Goal: Information Seeking & Learning: Learn about a topic

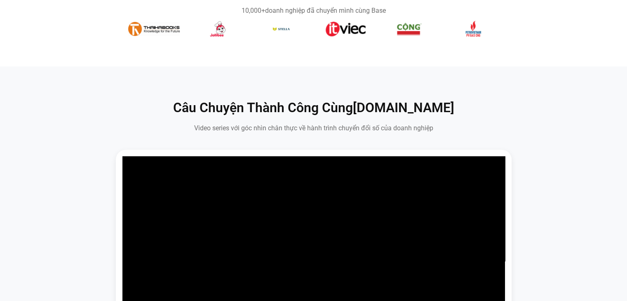
scroll to position [824, 0]
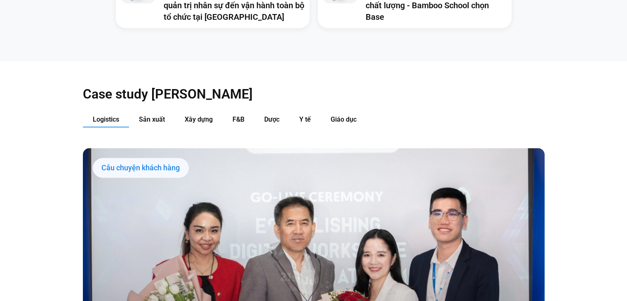
click at [155, 112] on button "Sản xuất" at bounding box center [152, 119] width 46 height 15
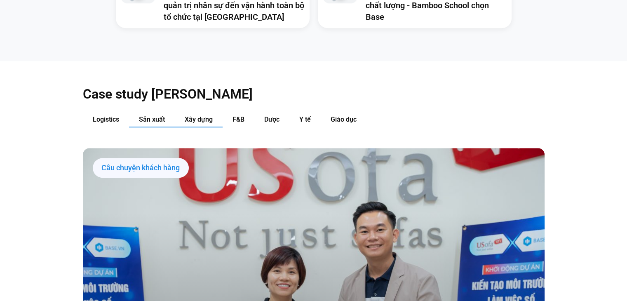
click at [190, 115] on span "Xây dựng" at bounding box center [199, 119] width 28 height 8
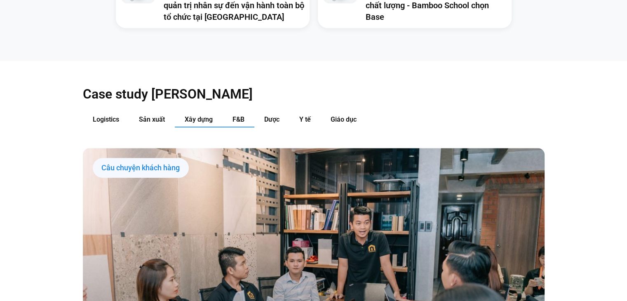
click at [230, 112] on button "F&B" at bounding box center [239, 119] width 32 height 15
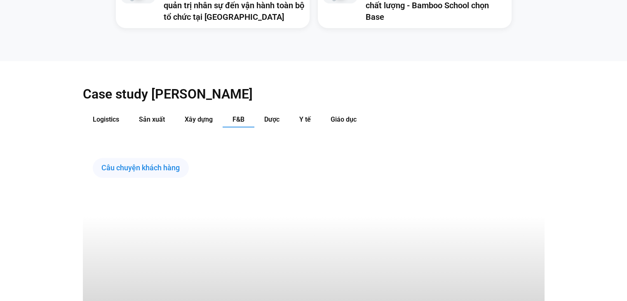
click at [250, 112] on button "F&B" at bounding box center [239, 119] width 32 height 15
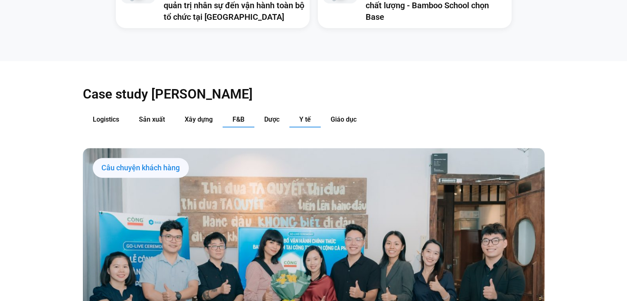
click at [295, 112] on button "Y tế" at bounding box center [304, 119] width 31 height 15
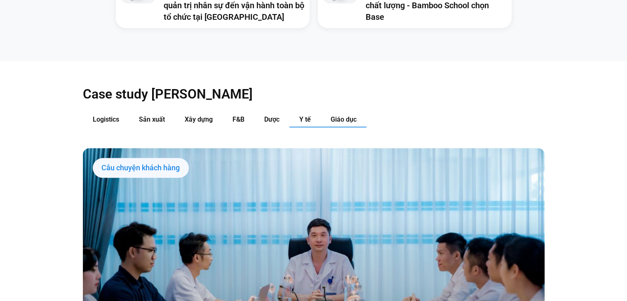
click at [331, 115] on span "Giáo dục" at bounding box center [344, 119] width 26 height 8
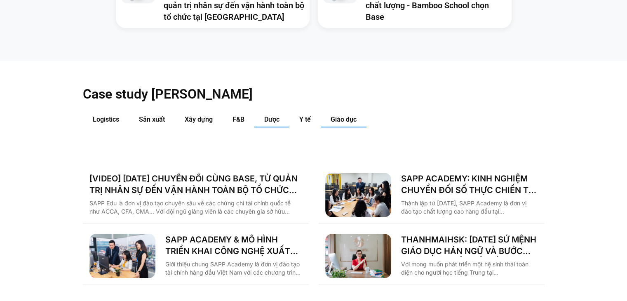
click at [265, 115] on span "Dược" at bounding box center [271, 119] width 15 height 8
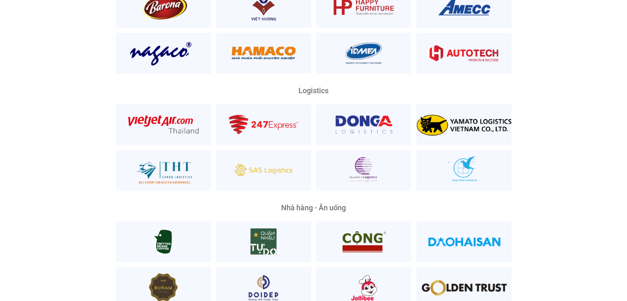
scroll to position [1855, 0]
